Goal: Find contact information

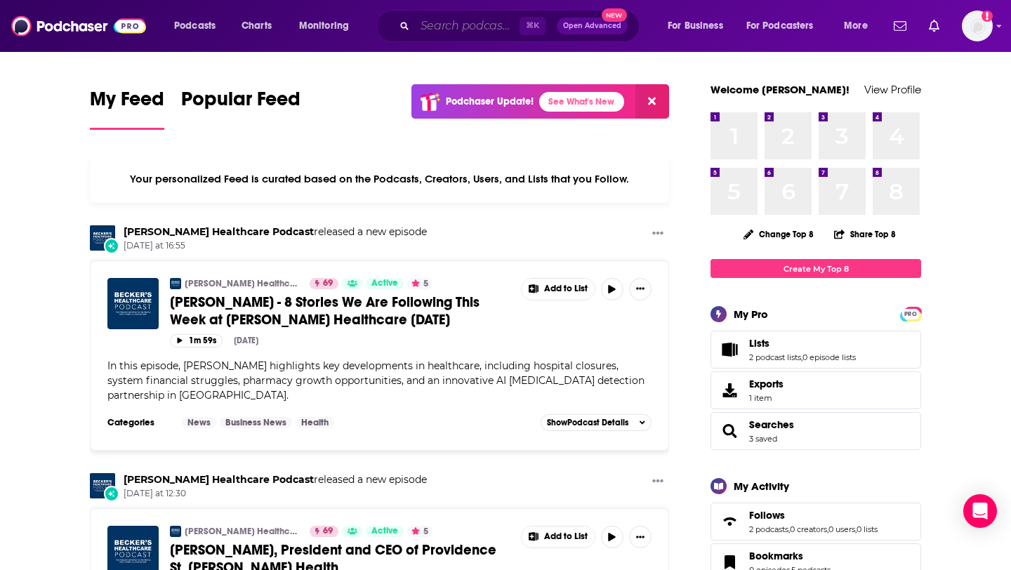
click at [445, 27] on input "Search podcasts, credits, & more..." at bounding box center [467, 26] width 105 height 22
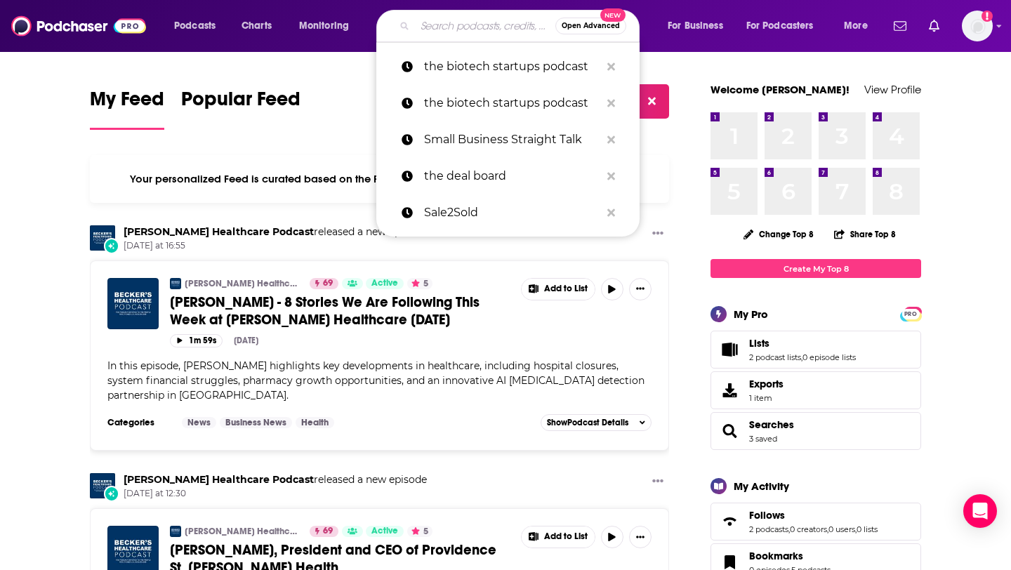
paste input "Startup Strategies"
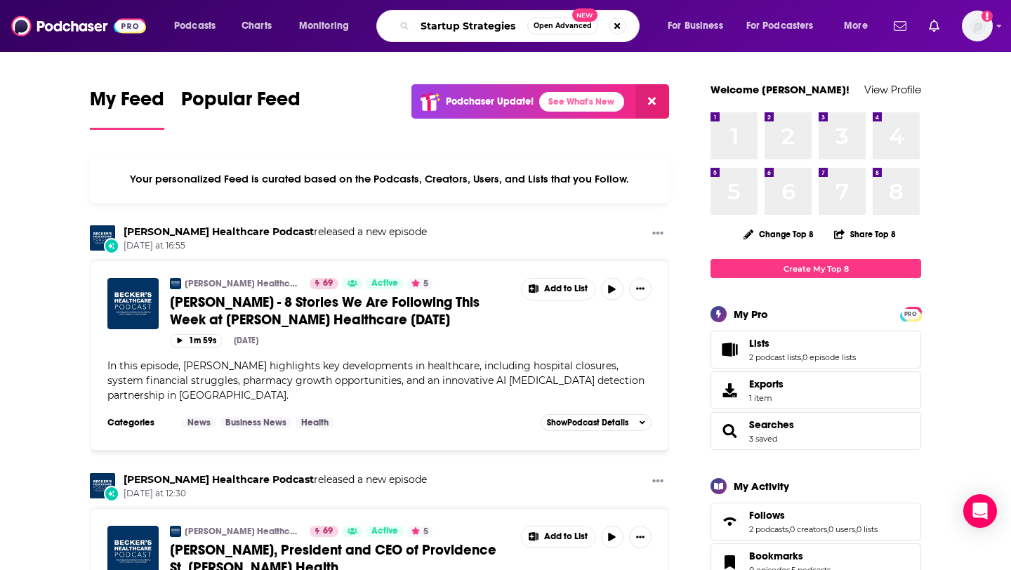
type input "Startup Strategies"
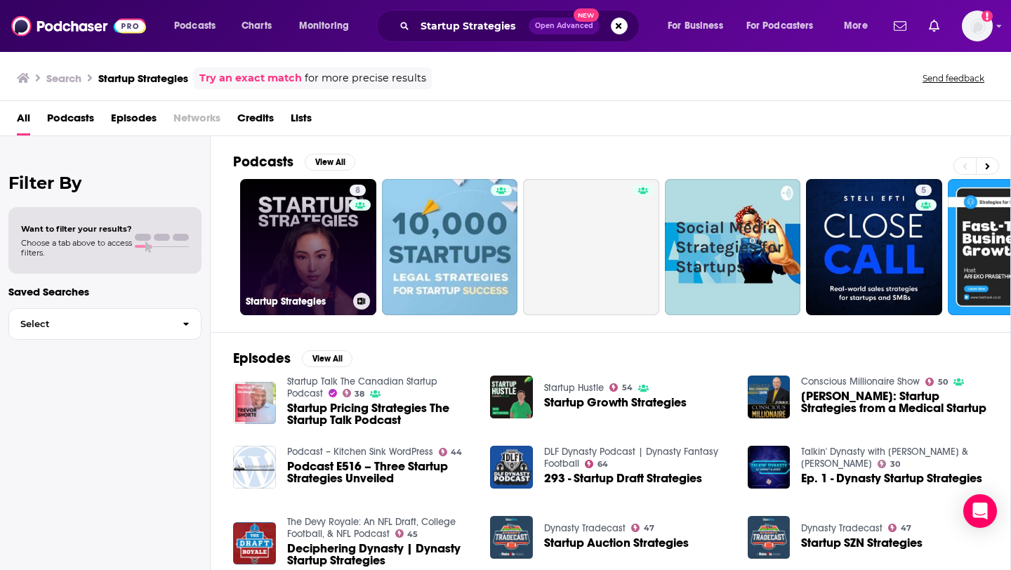
click at [326, 250] on link "8 Startup Strategies" at bounding box center [308, 247] width 136 height 136
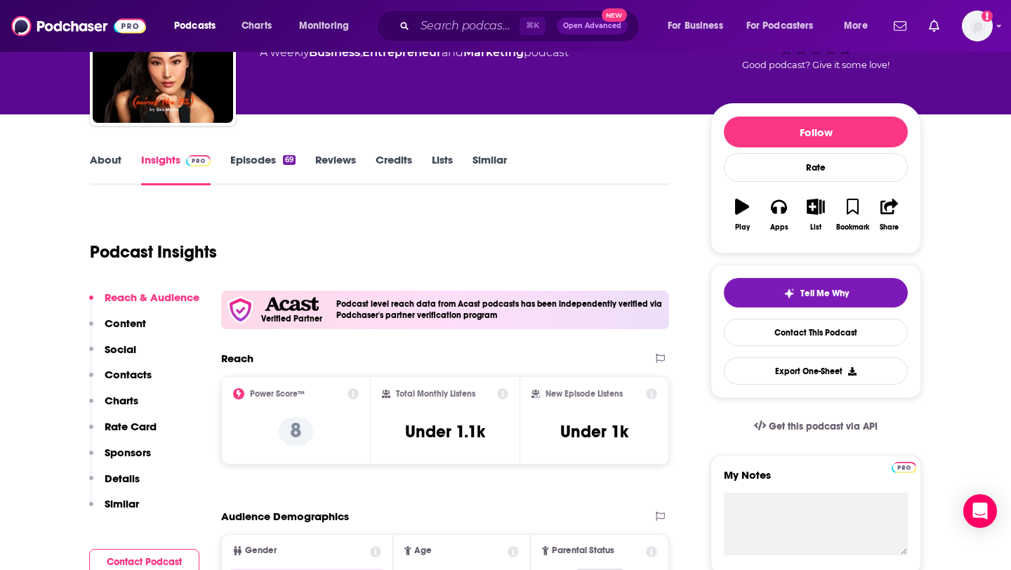
scroll to position [112, 0]
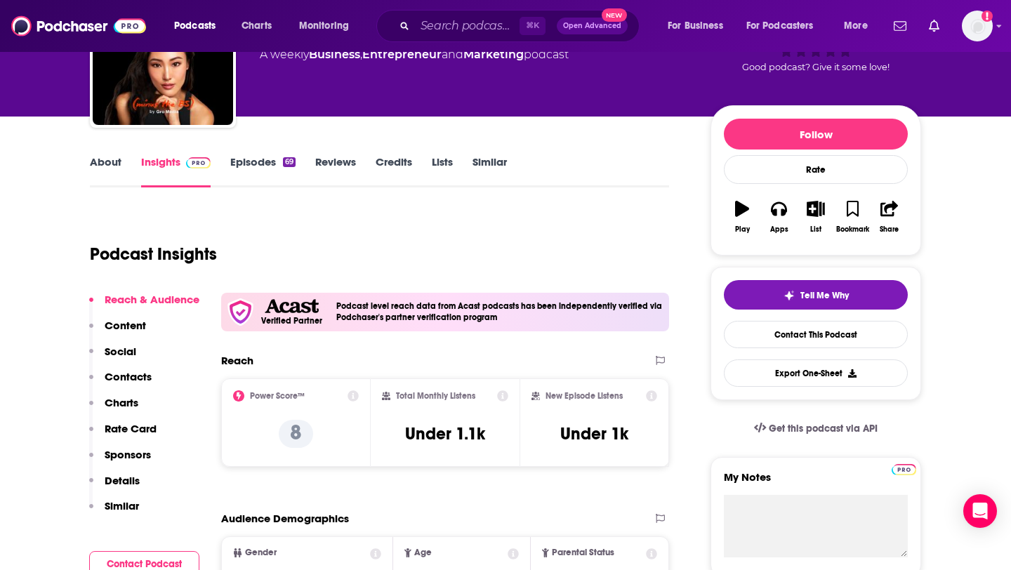
click at [126, 381] on p "Contacts" at bounding box center [128, 376] width 47 height 13
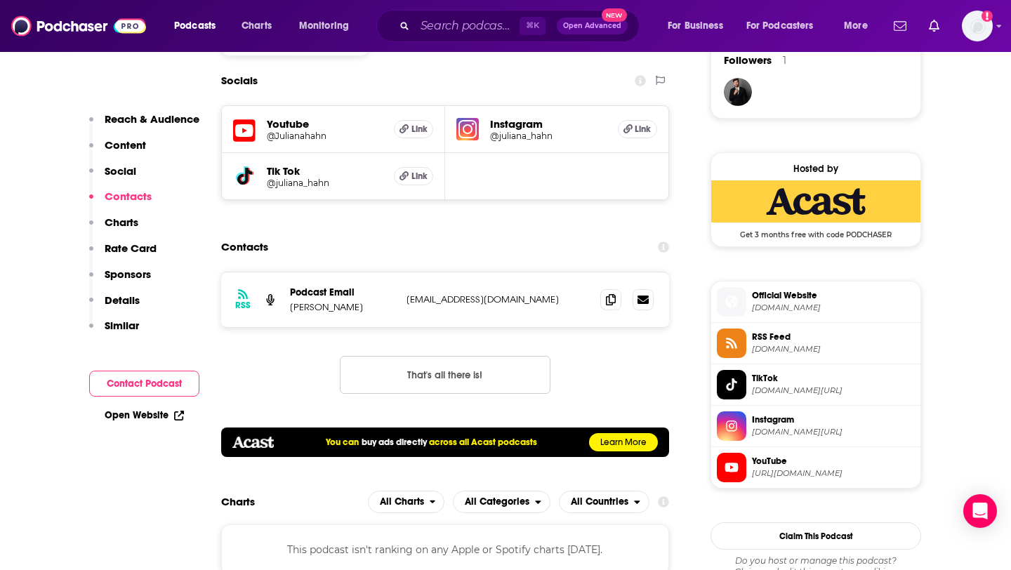
scroll to position [1079, 0]
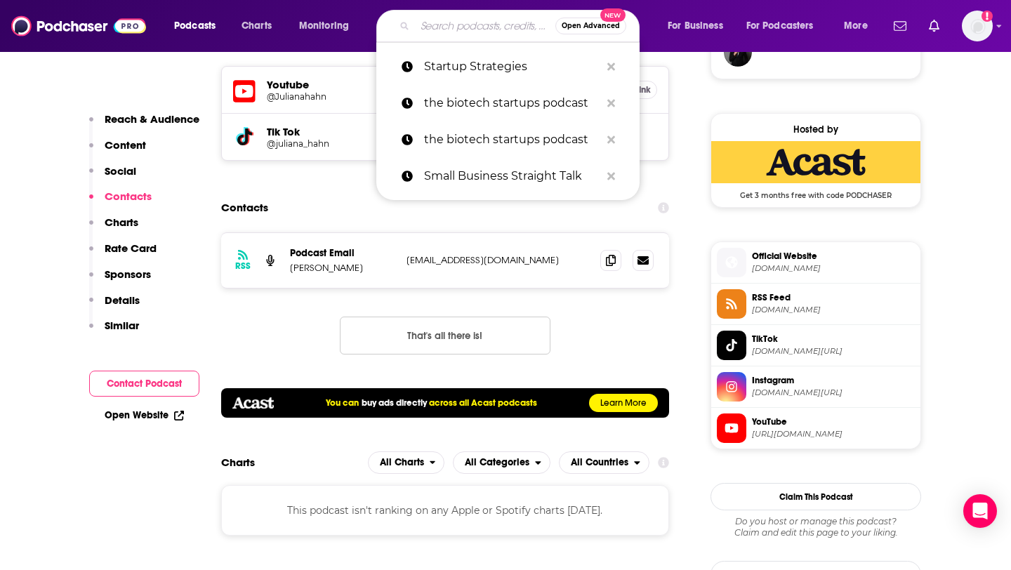
click at [426, 18] on input "Search podcasts, credits, & more..." at bounding box center [485, 26] width 140 height 22
paste input "Startup Hypeman"
type input "Startup Hypeman"
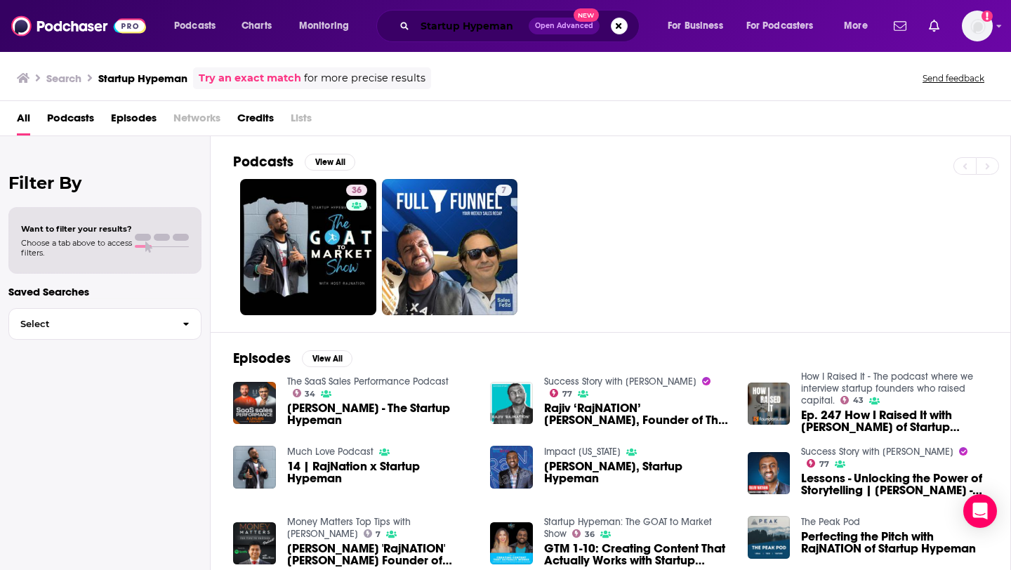
click at [509, 27] on input "Startup Hypeman" at bounding box center [472, 26] width 114 height 22
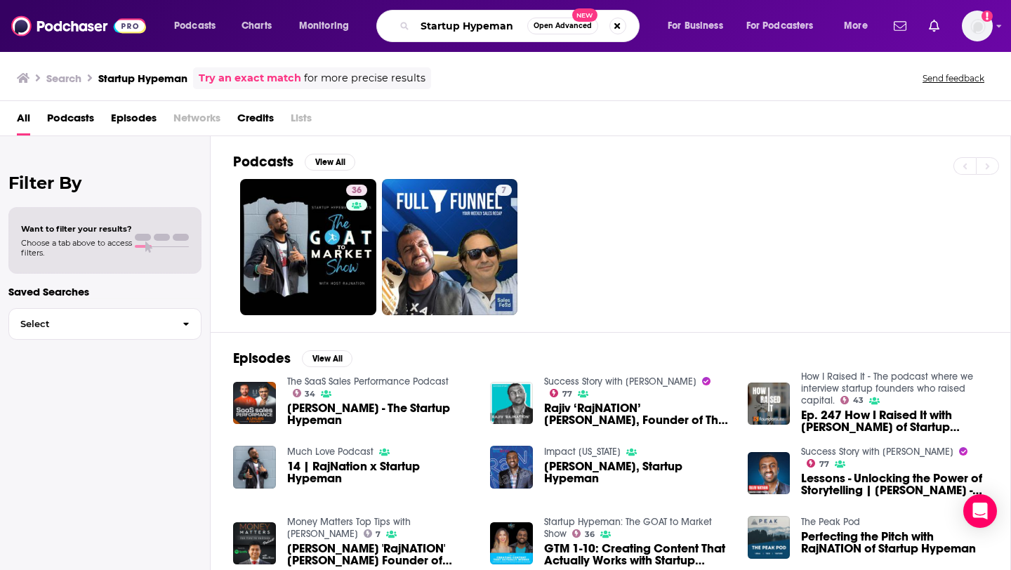
drag, startPoint x: 514, startPoint y: 27, endPoint x: 398, endPoint y: 27, distance: 115.9
click at [398, 27] on div "Startup Hypeman Open Advanced New" at bounding box center [507, 26] width 263 height 32
